Goal: Task Accomplishment & Management: Manage account settings

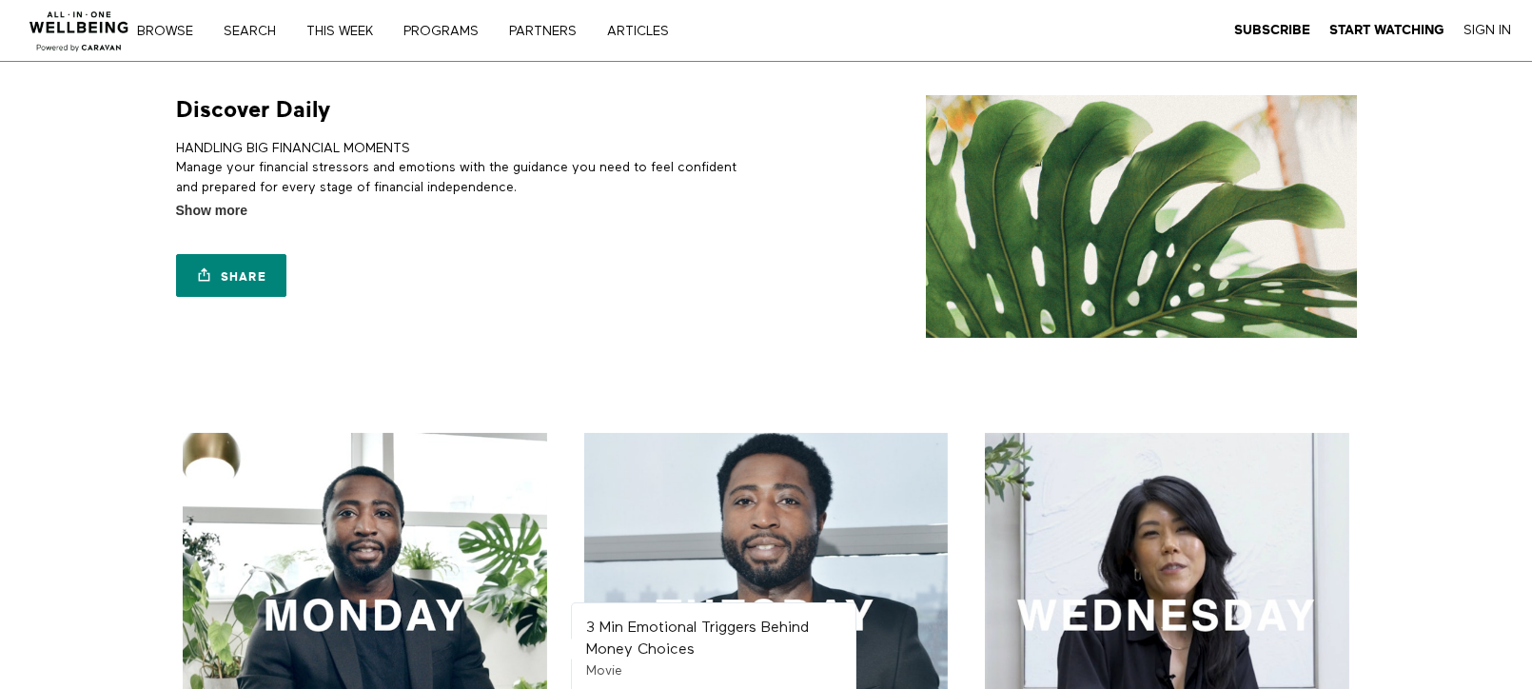
scroll to position [381, 0]
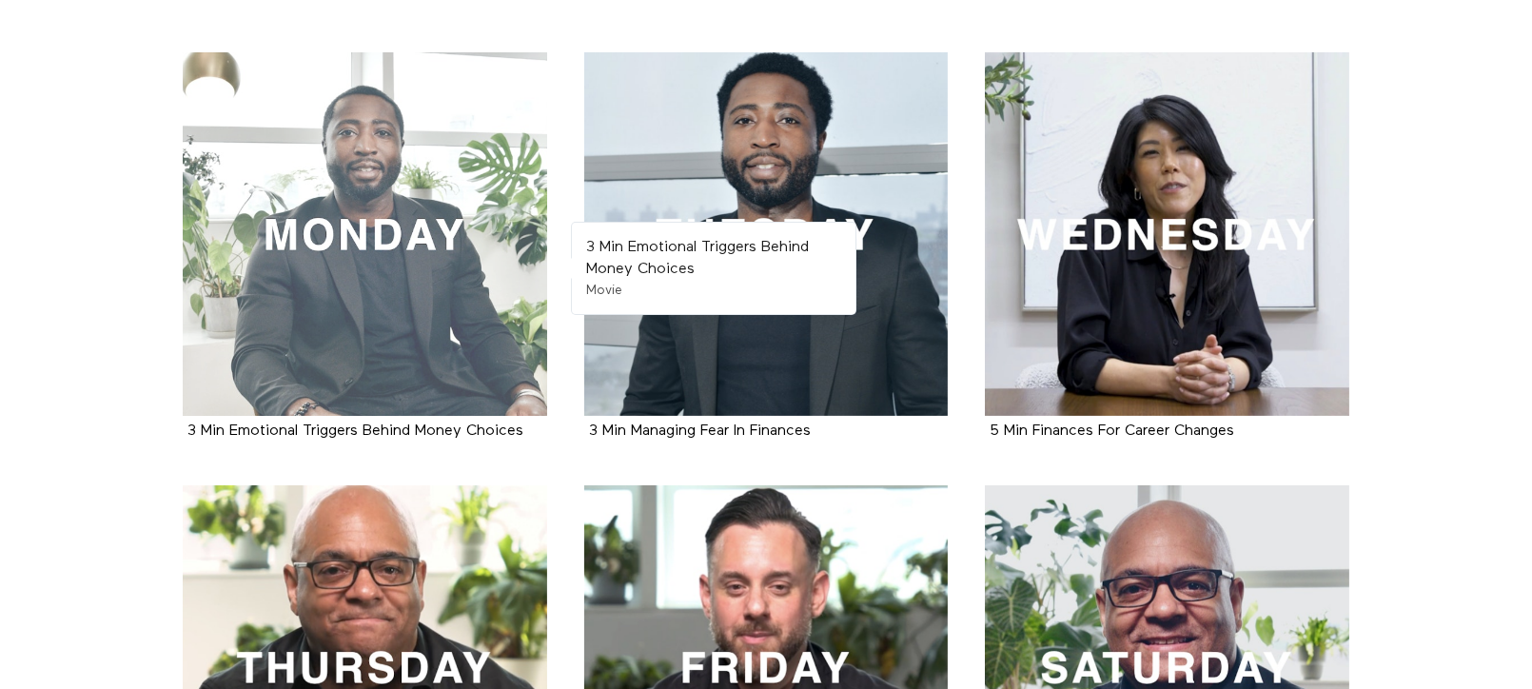
drag, startPoint x: 0, startPoint y: 0, endPoint x: 331, endPoint y: 268, distance: 426.2
click at [331, 268] on div at bounding box center [365, 234] width 364 height 364
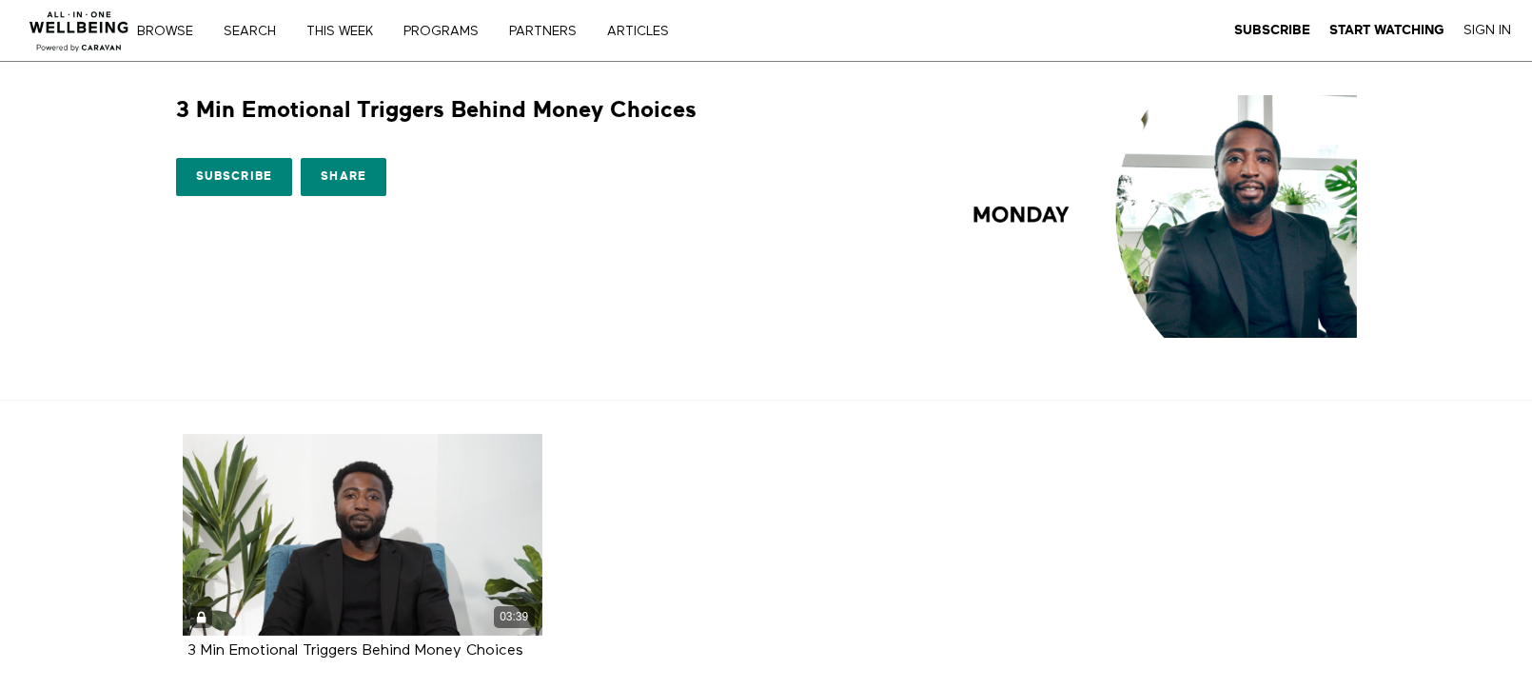
scroll to position [126, 0]
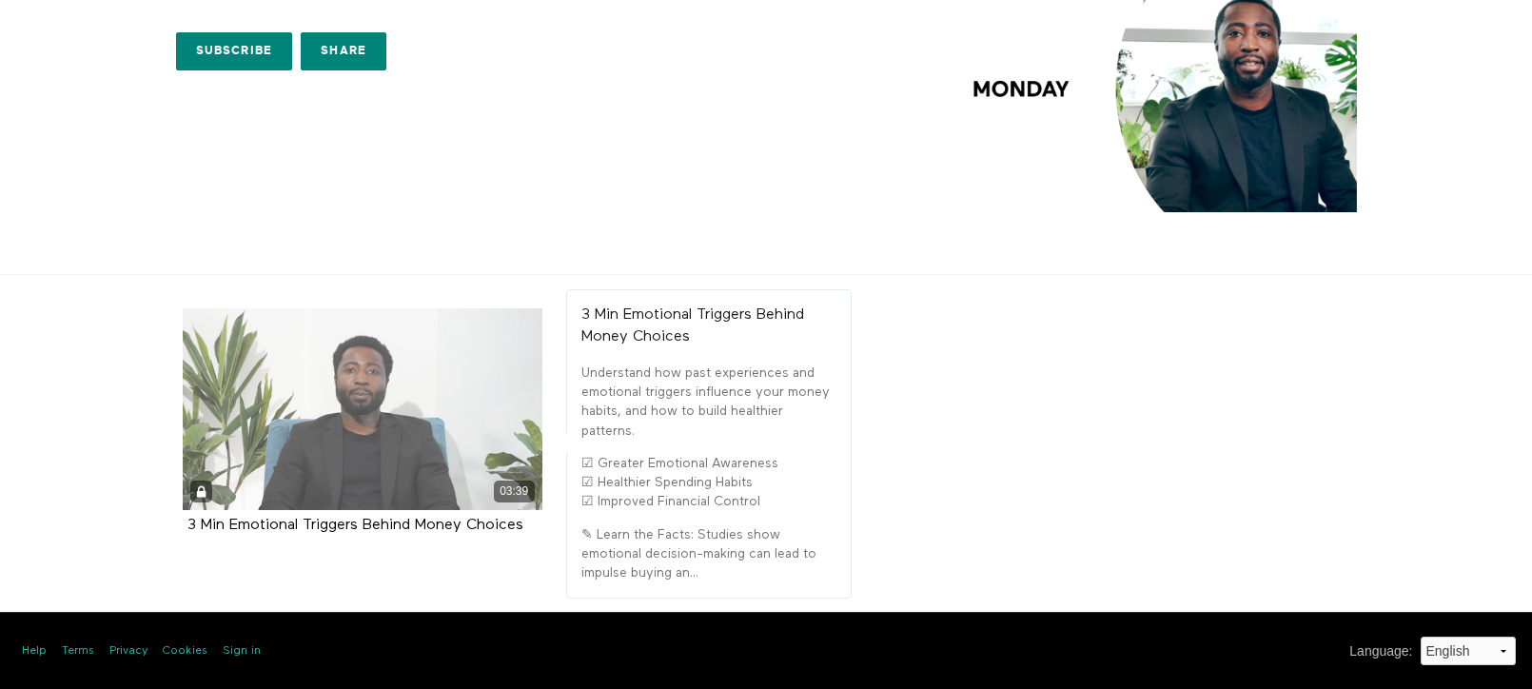
click at [348, 441] on div "03:39" at bounding box center [363, 409] width 360 height 202
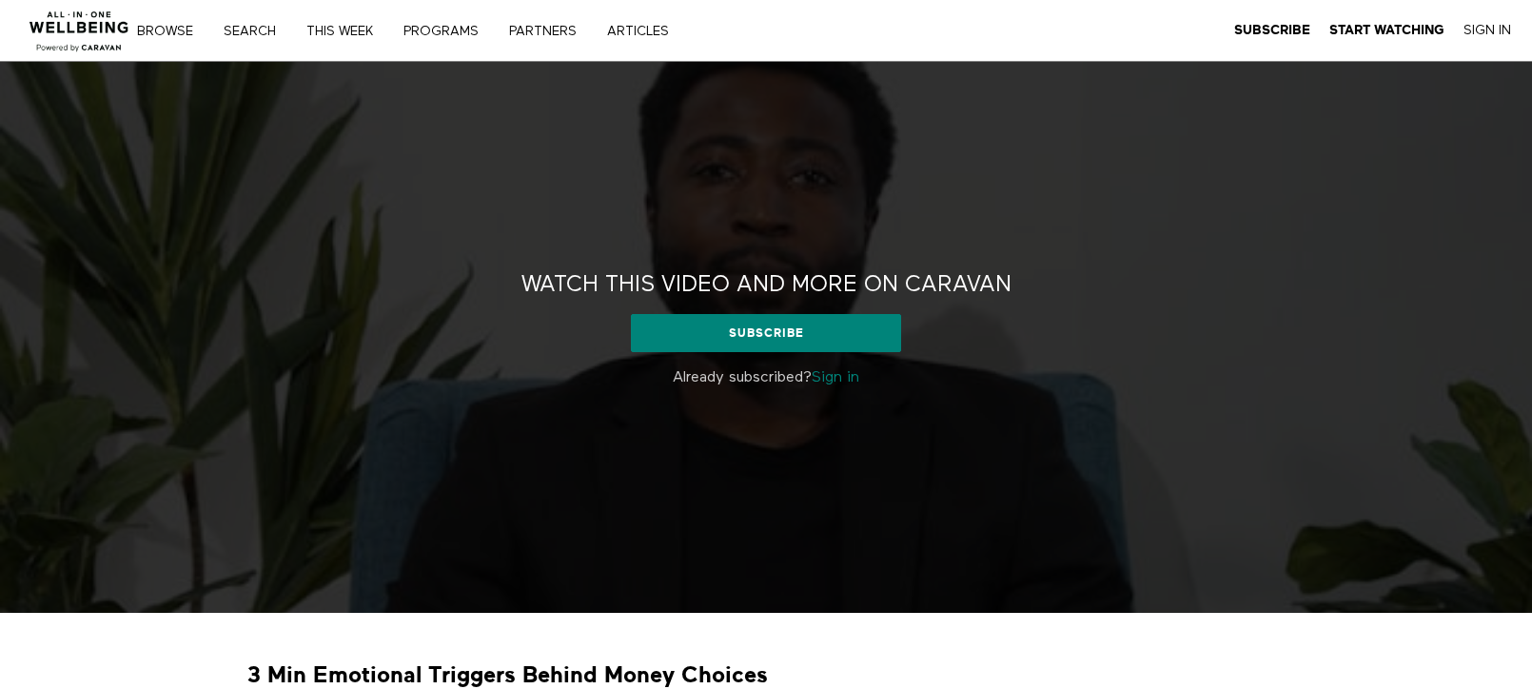
click at [842, 378] on link "Sign in" at bounding box center [836, 377] width 48 height 15
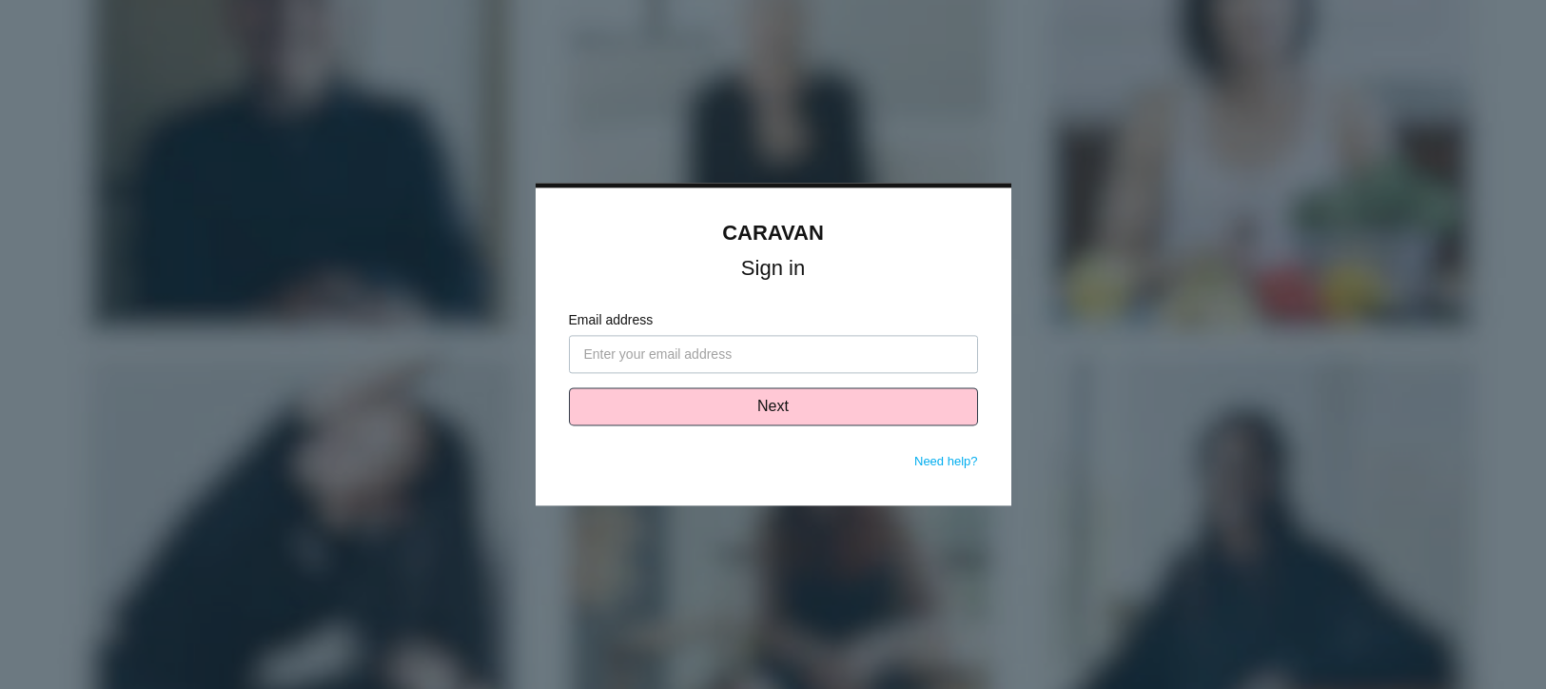
type input "[PERSON_NAME][EMAIL_ADDRESS][PERSON_NAME][DOMAIN_NAME]"
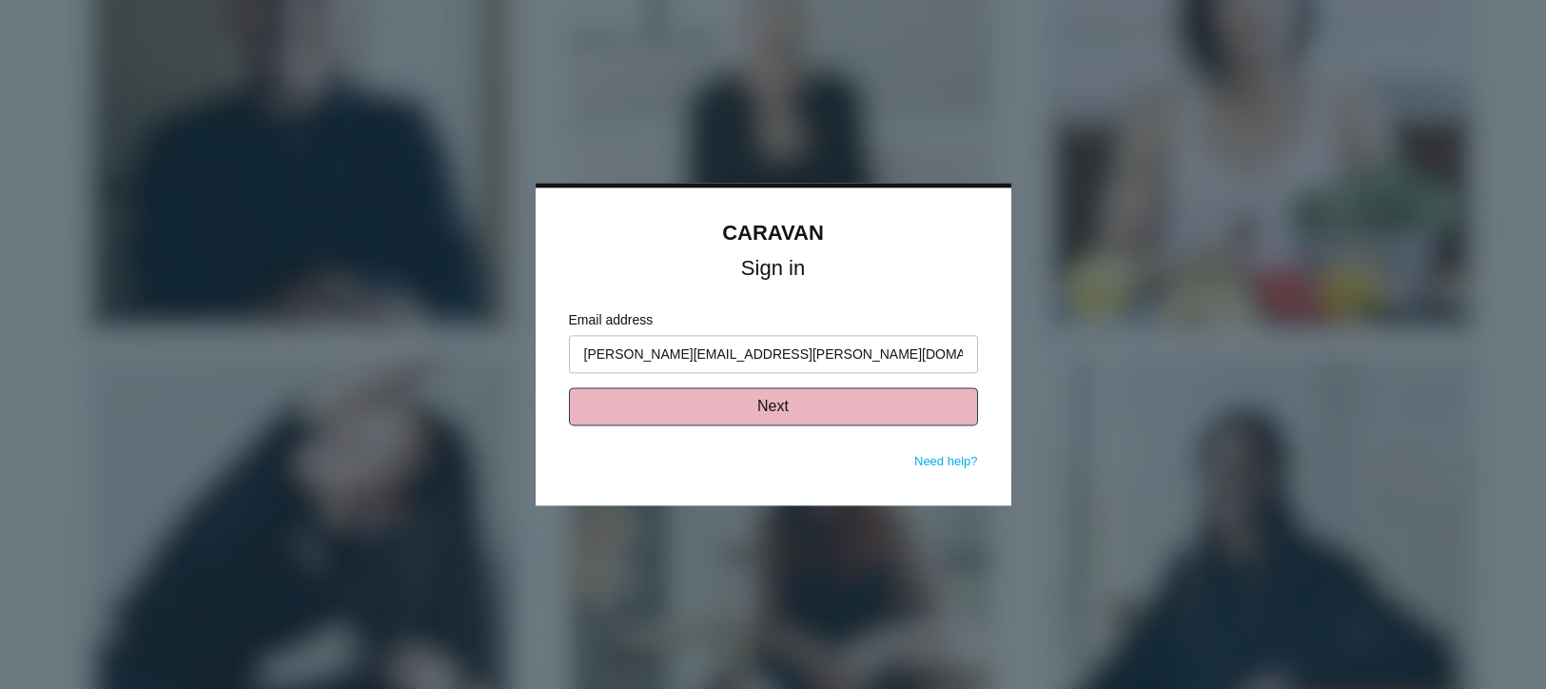
click at [824, 405] on button "Next" at bounding box center [773, 407] width 409 height 38
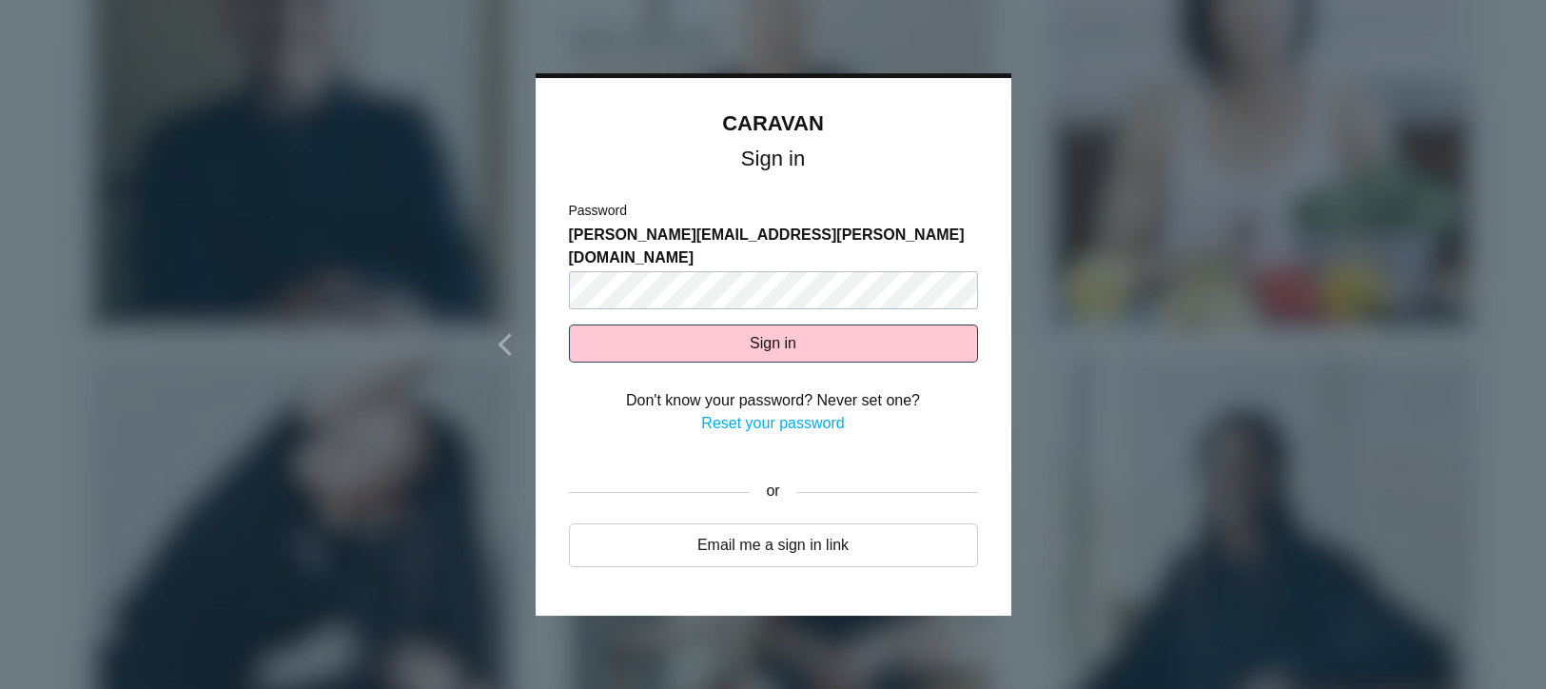
click at [777, 415] on link "Reset your password" at bounding box center [772, 423] width 143 height 16
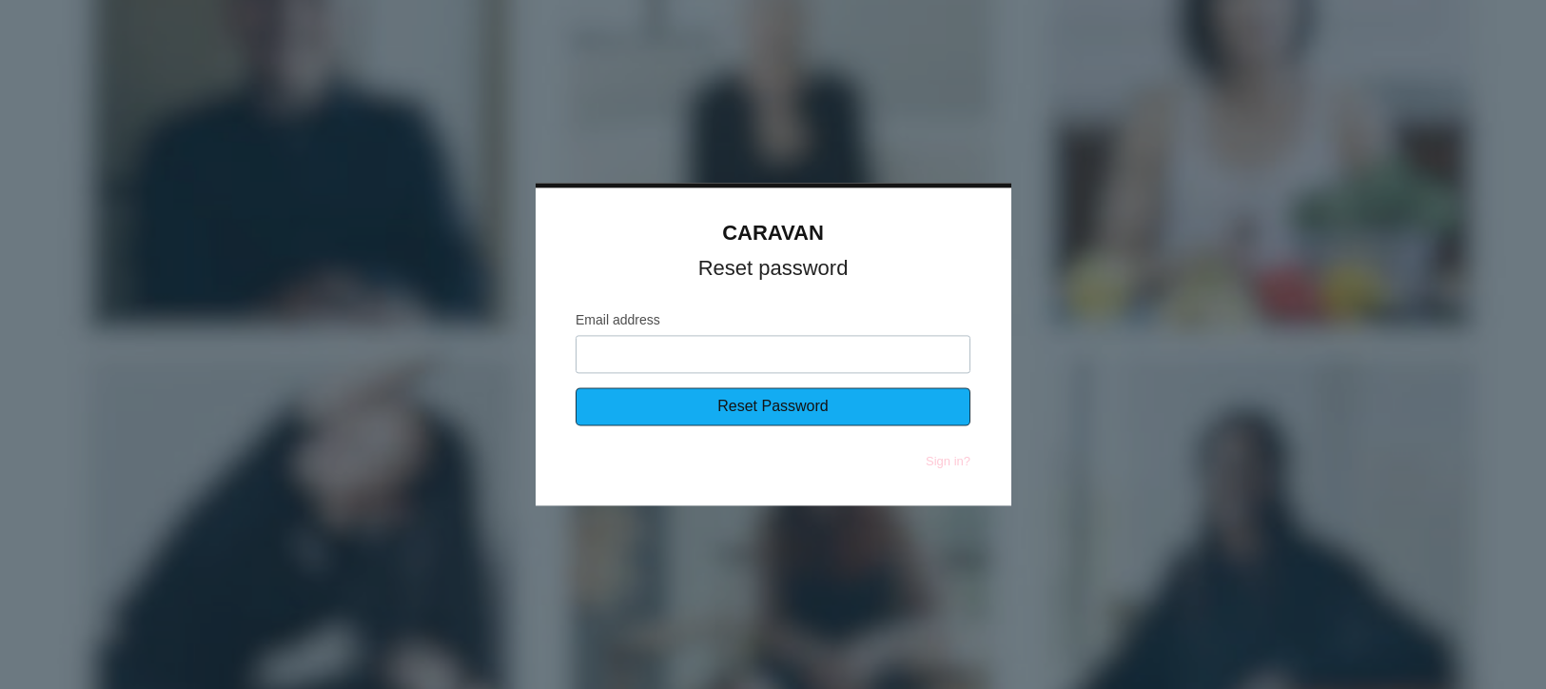
type input "[PERSON_NAME][EMAIL_ADDRESS][PERSON_NAME][DOMAIN_NAME]"
click at [749, 402] on input "Reset Password" at bounding box center [773, 407] width 395 height 38
type input "Sending..."
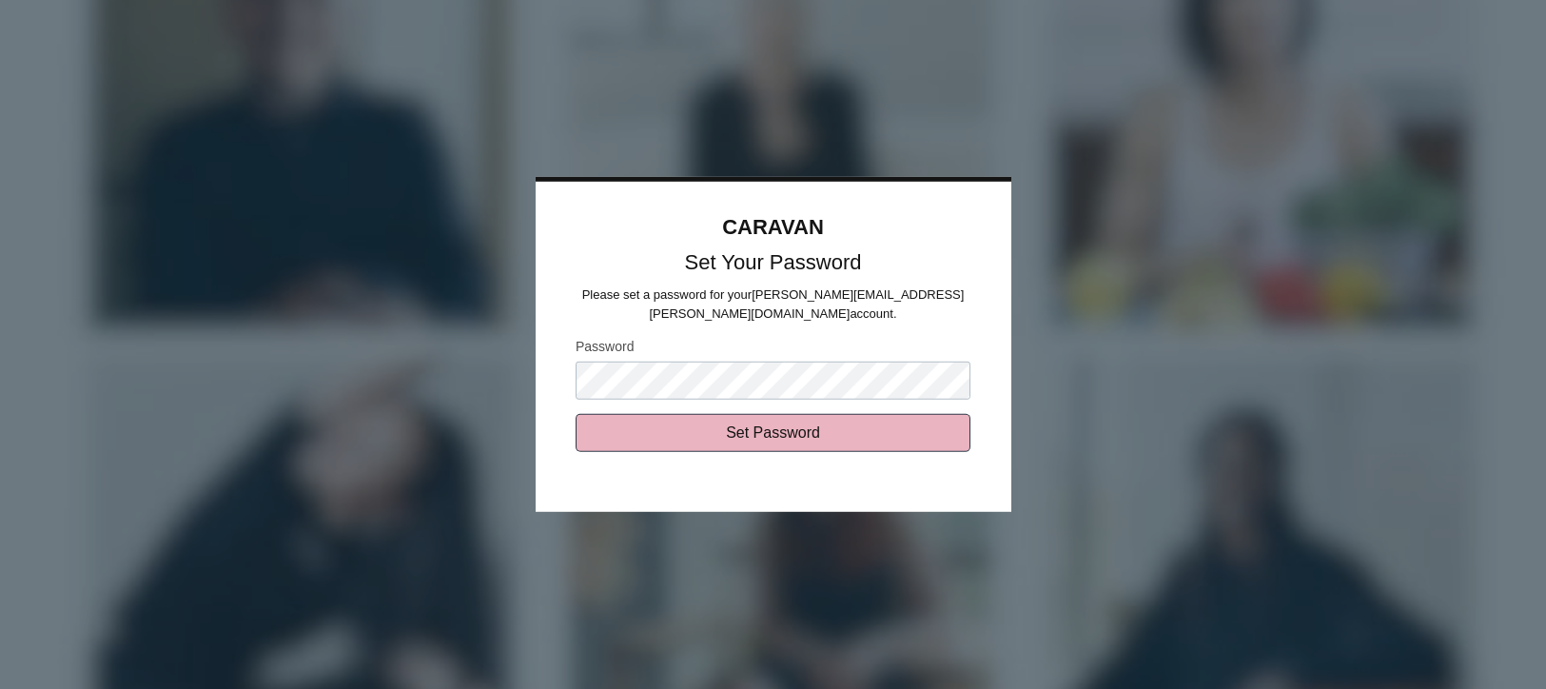
click at [610, 437] on input "Set Password" at bounding box center [773, 433] width 395 height 38
type input "Sending..."
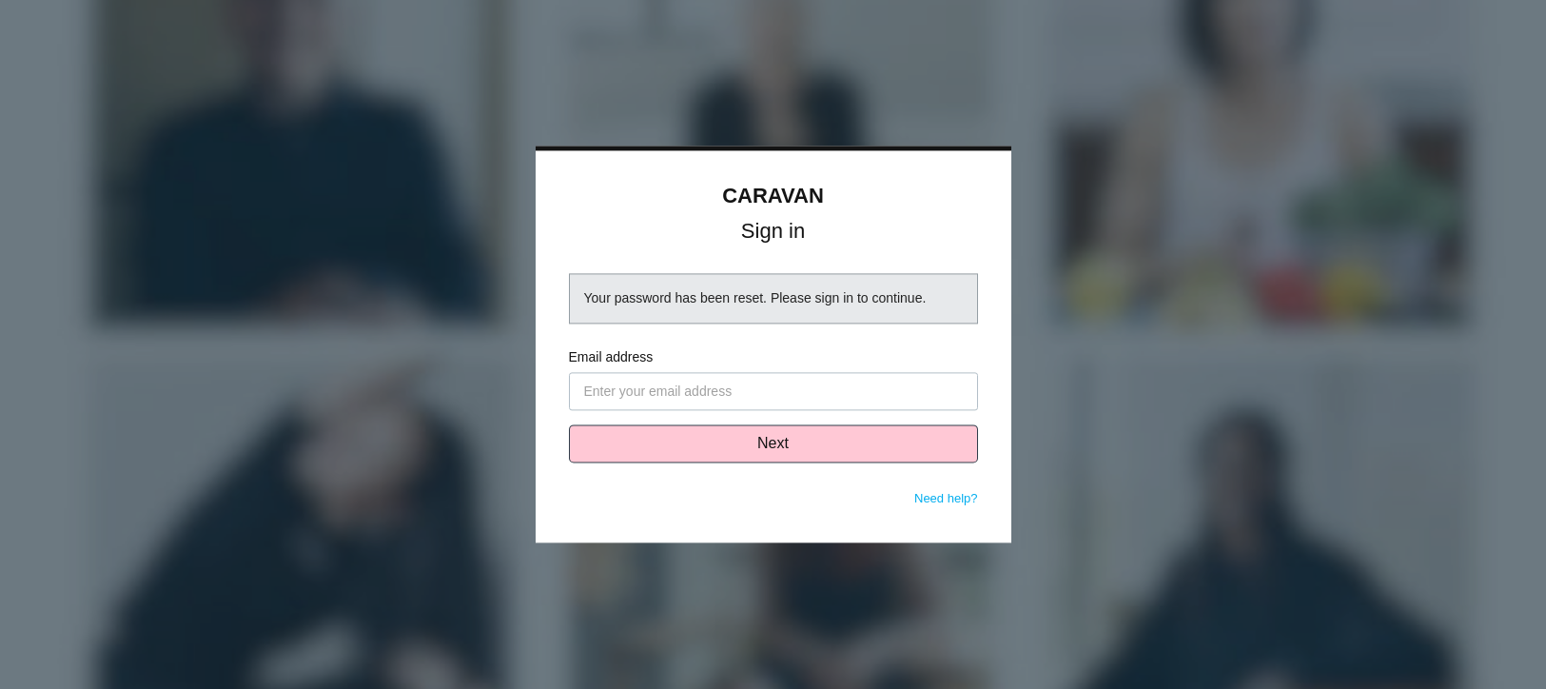
click at [644, 390] on input "Email address" at bounding box center [773, 392] width 409 height 38
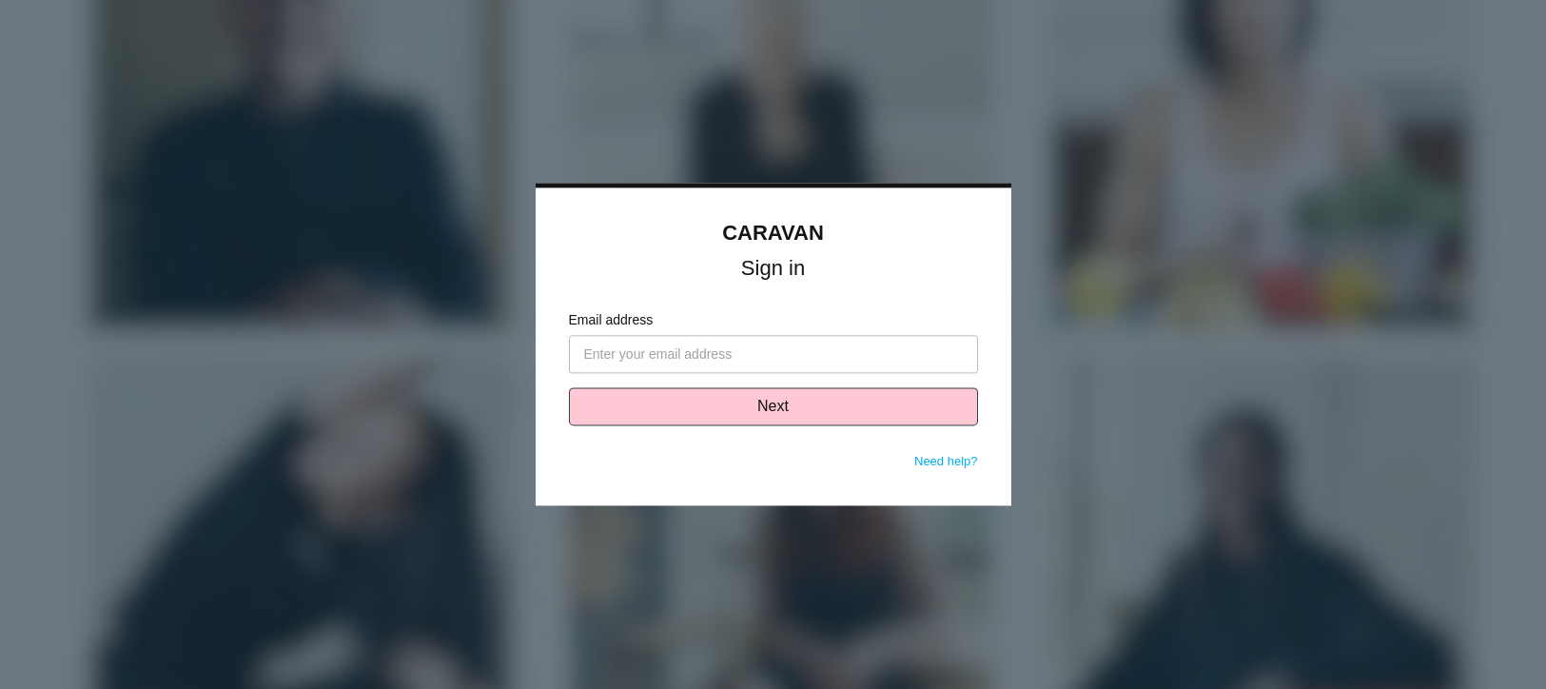
type input "[PERSON_NAME][EMAIL_ADDRESS][PERSON_NAME][DOMAIN_NAME]"
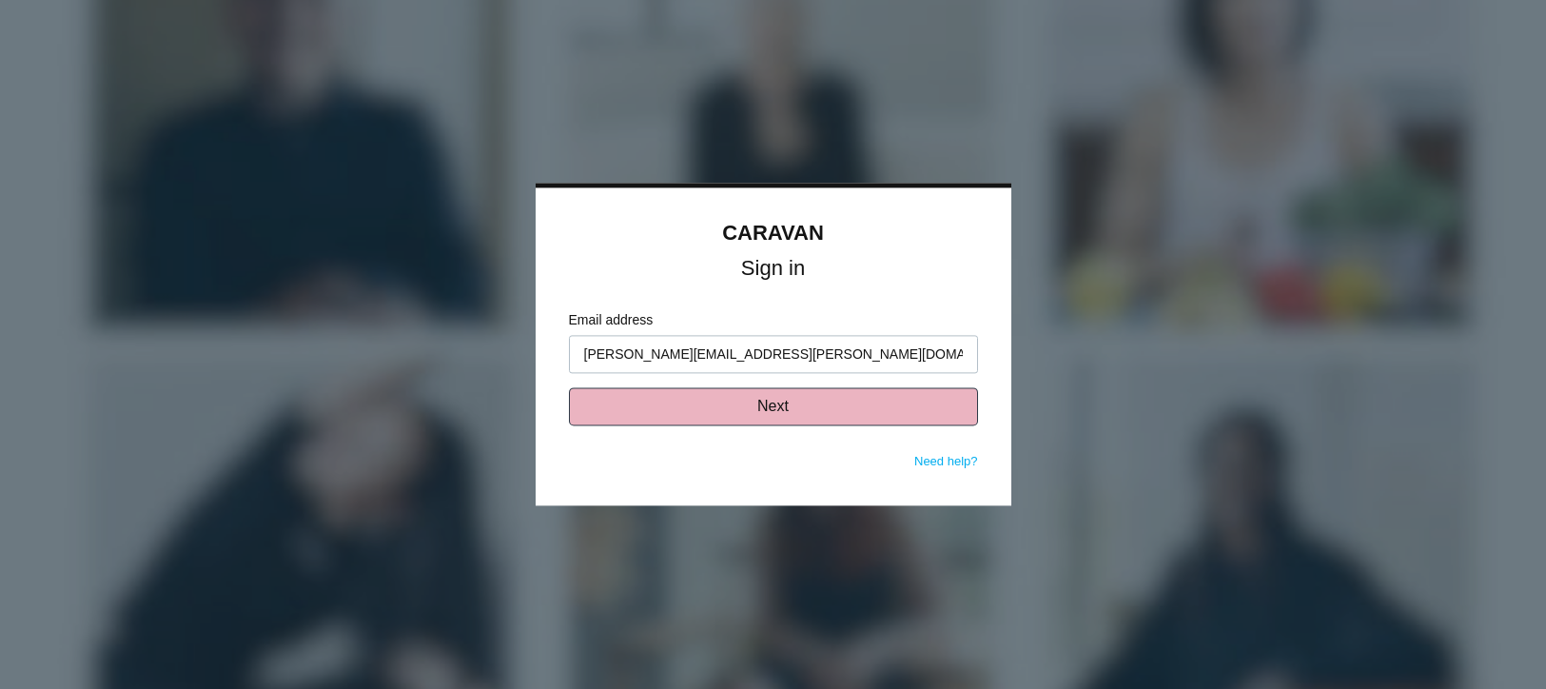
click at [790, 406] on button "Next" at bounding box center [773, 407] width 409 height 38
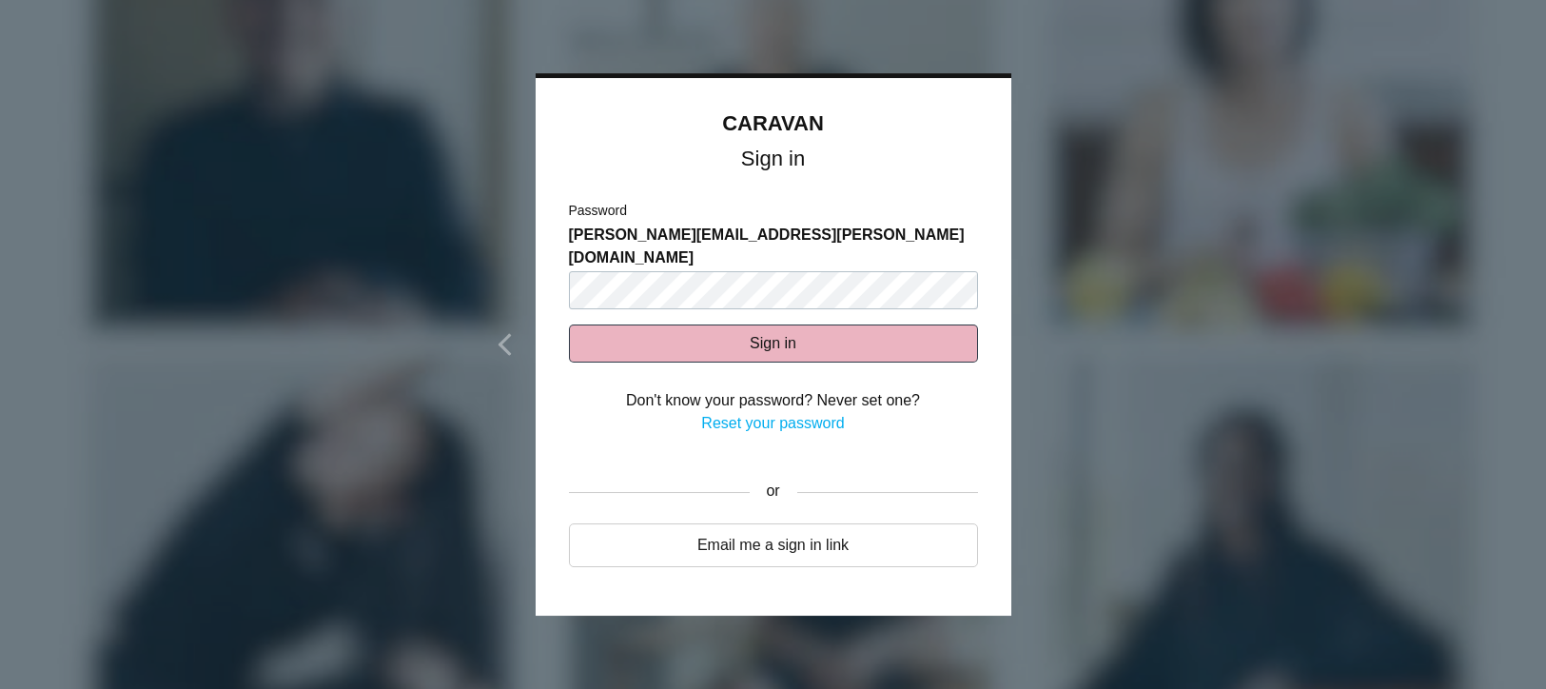
click at [618, 324] on button "Sign in" at bounding box center [773, 343] width 409 height 38
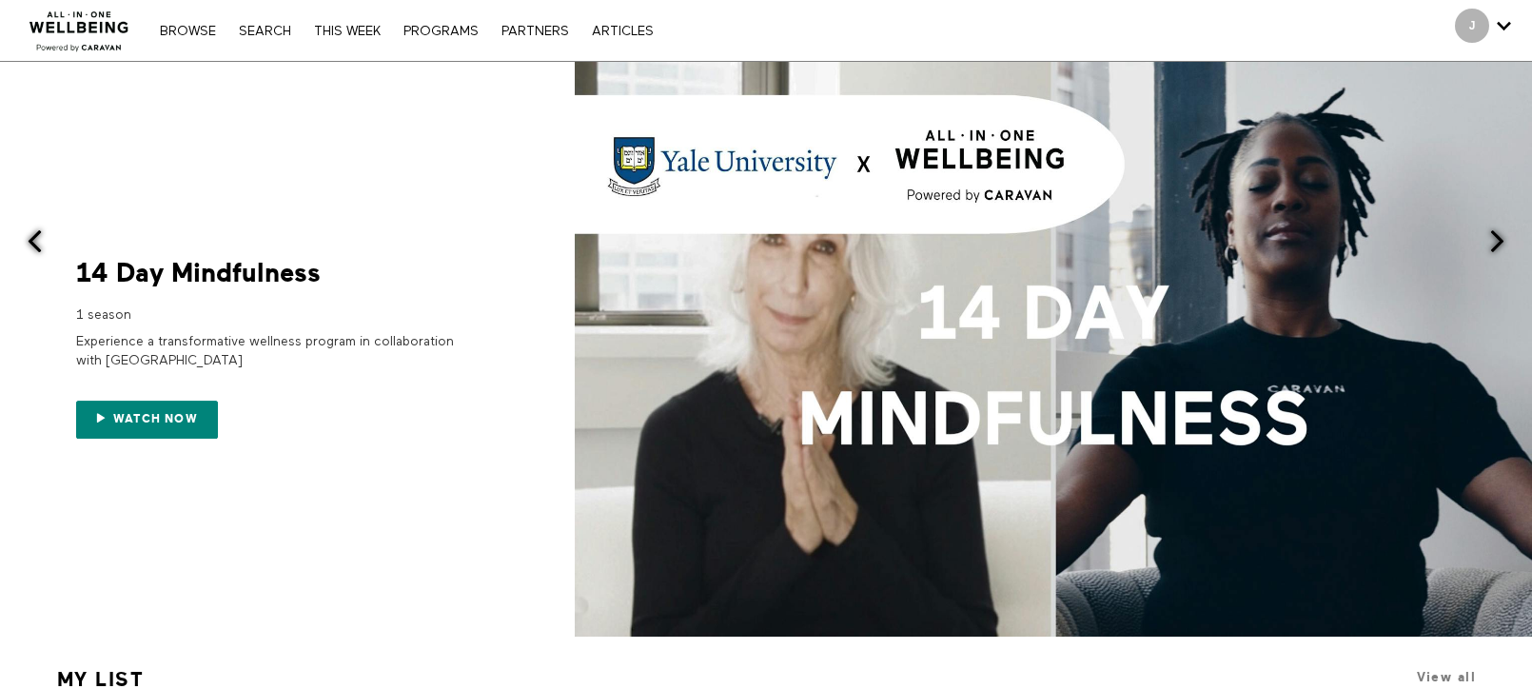
click at [792, 672] on h1 "My list" at bounding box center [585, 679] width 1072 height 40
